Goal: Find specific page/section: Find specific page/section

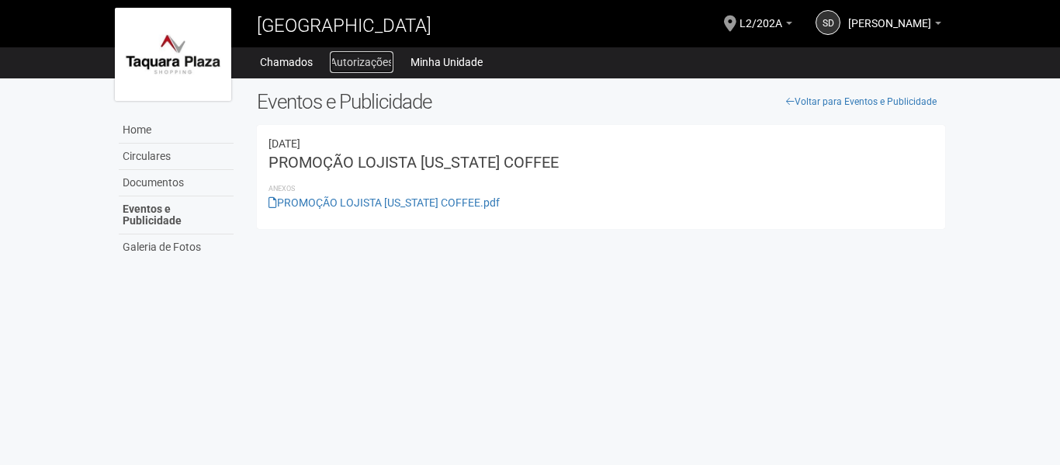
click at [360, 53] on link "Autorizações" at bounding box center [362, 62] width 64 height 22
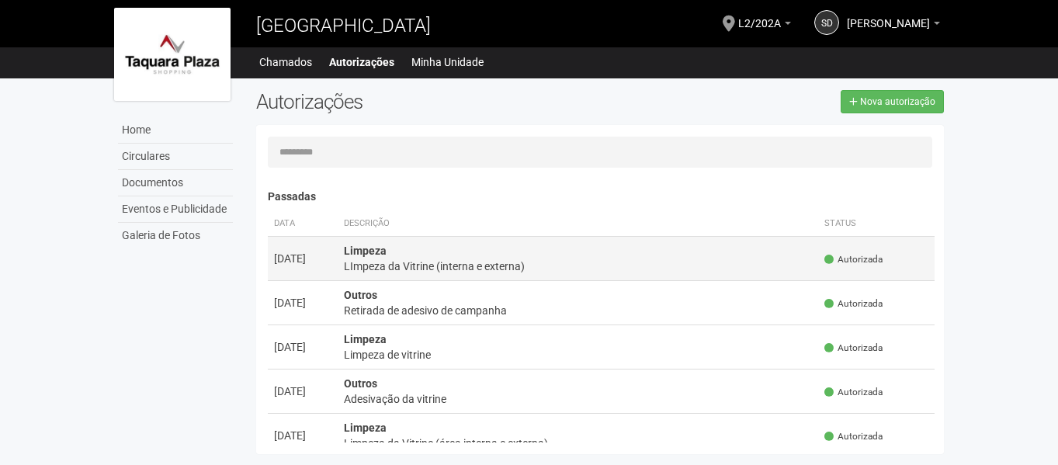
click at [402, 248] on td "Limpeza LImpeza da Vitrine (interna e externa)" at bounding box center [578, 258] width 481 height 44
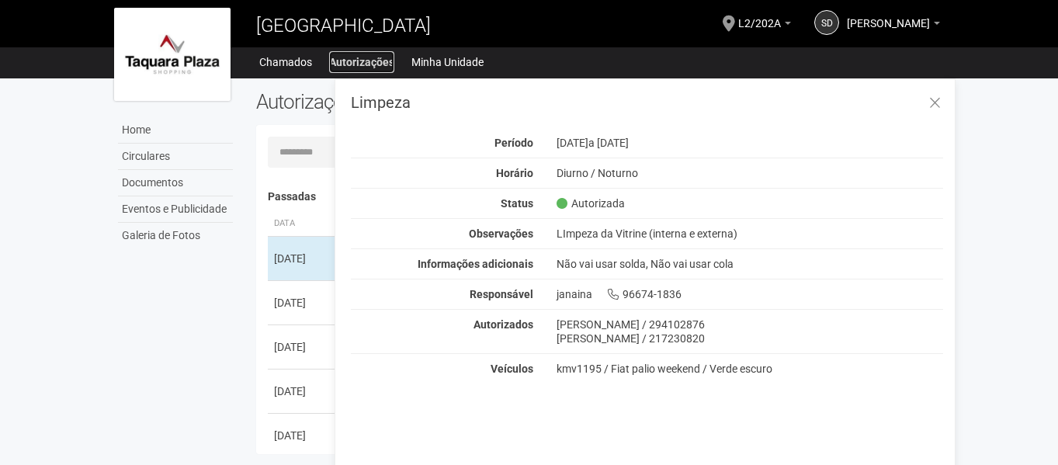
click at [349, 51] on link "Autorizações" at bounding box center [361, 62] width 65 height 22
